Goal: Task Accomplishment & Management: Manage account settings

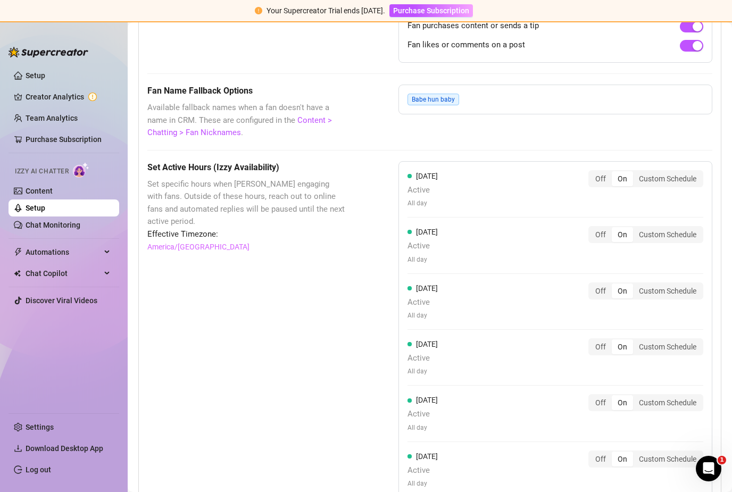
scroll to position [931, 0]
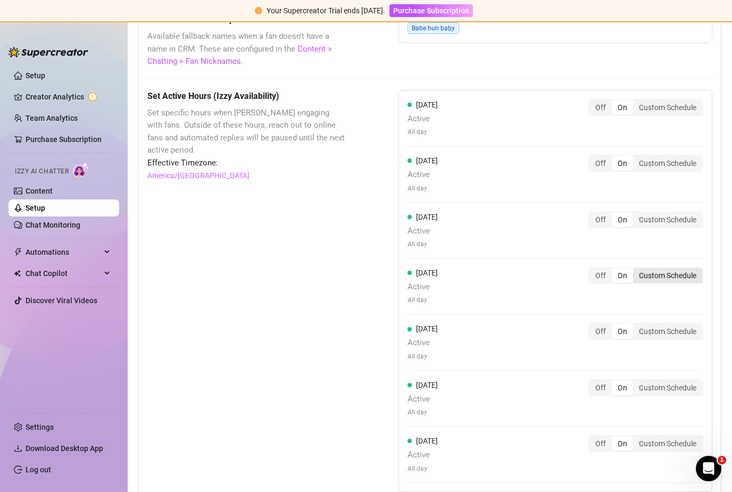
click at [655, 268] on div "Custom Schedule" at bounding box center [667, 275] width 69 height 15
click at [636, 270] on input "Custom Schedule" at bounding box center [636, 270] width 0 height 0
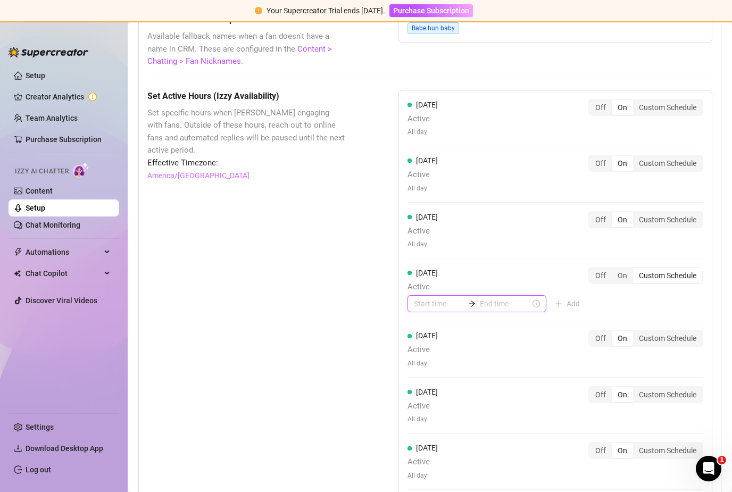
click at [449, 298] on input at bounding box center [439, 304] width 51 height 12
click at [427, 352] on div "02" at bounding box center [423, 353] width 26 height 15
type input "02:00"
click at [453, 325] on div "00" at bounding box center [453, 323] width 26 height 15
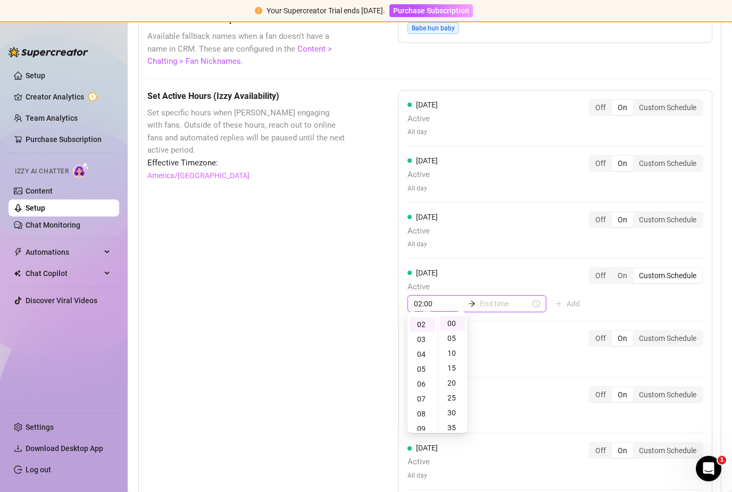
click at [486, 298] on input at bounding box center [505, 304] width 51 height 12
type input "02:00"
click at [461, 394] on div "10" at bounding box center [455, 397] width 26 height 15
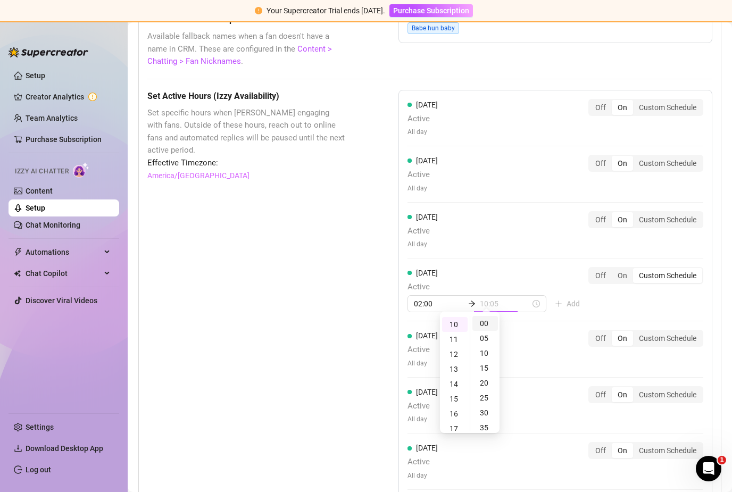
type input "10:00"
click at [489, 322] on div "00" at bounding box center [486, 323] width 26 height 15
click at [527, 295] on div "02:00 10:00" at bounding box center [477, 303] width 139 height 17
click at [597, 268] on div "Off" at bounding box center [601, 275] width 22 height 15
click at [592, 270] on input "Off" at bounding box center [592, 270] width 0 height 0
